Goal: Register for event/course

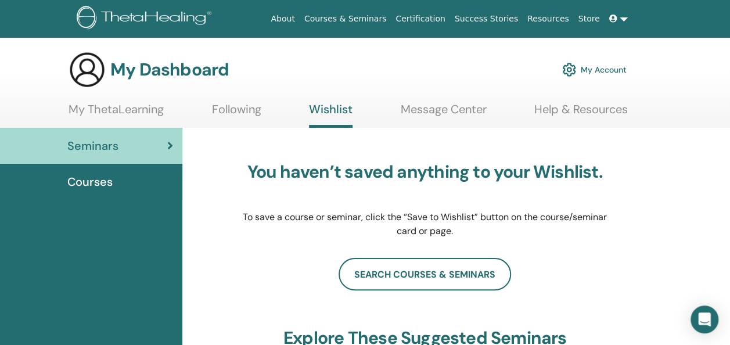
click at [105, 111] on link "My ThetaLearning" at bounding box center [116, 113] width 95 height 23
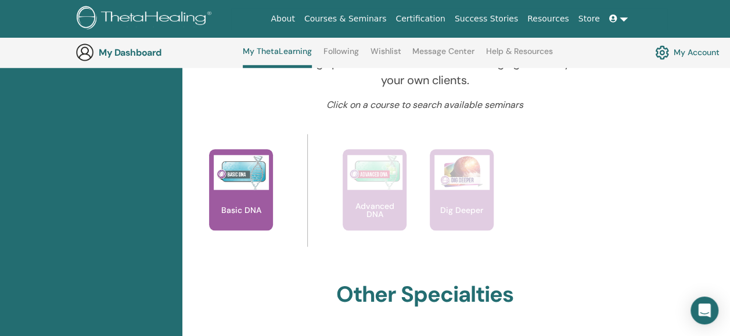
scroll to position [444, 0]
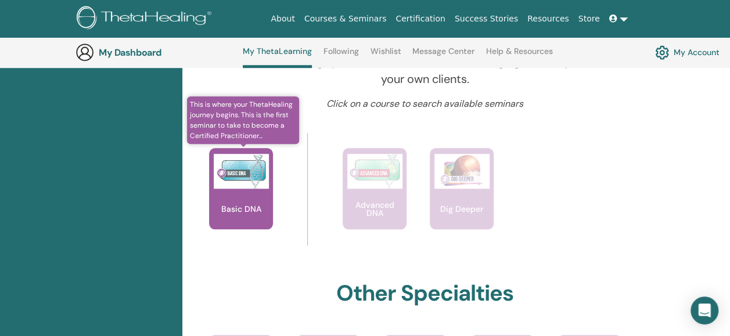
click at [241, 194] on div "Basic DNA" at bounding box center [241, 188] width 64 height 81
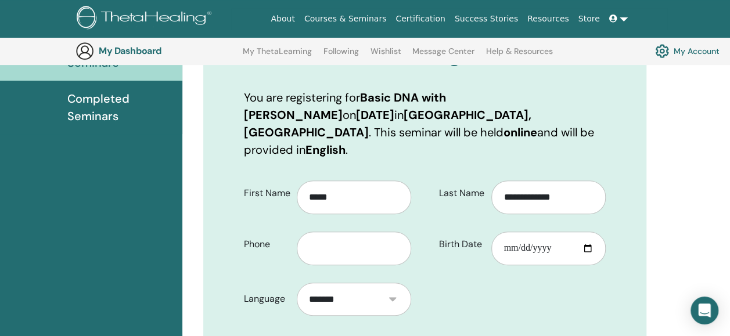
scroll to position [163, 0]
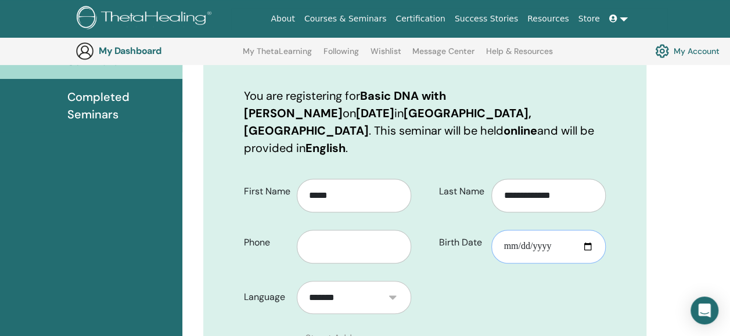
click at [517, 236] on input "Birth Date" at bounding box center [548, 247] width 114 height 34
click at [537, 230] on input "Birth Date" at bounding box center [548, 247] width 114 height 34
type input "**********"
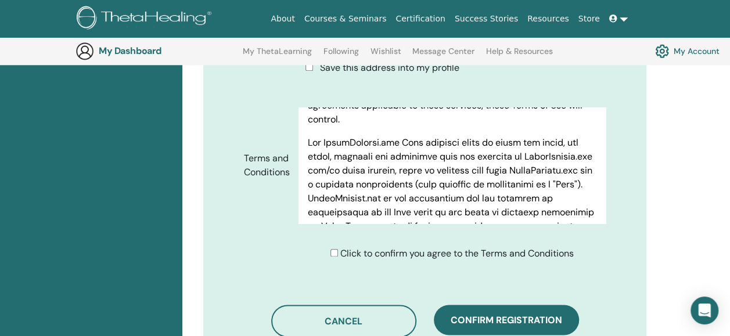
scroll to position [578, 0]
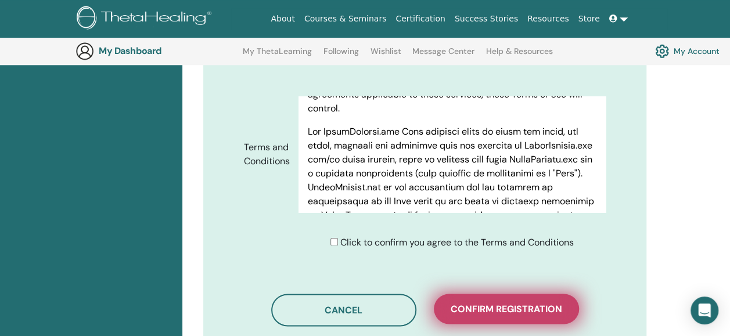
click at [517, 303] on span "Confirm registration" at bounding box center [506, 309] width 111 height 12
